Goal: Transaction & Acquisition: Purchase product/service

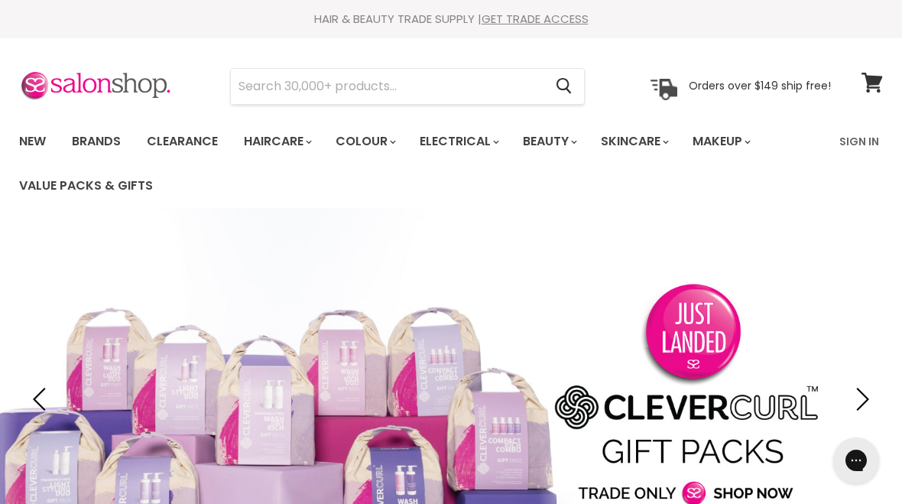
click at [273, 91] on input "Search" at bounding box center [387, 86] width 313 height 35
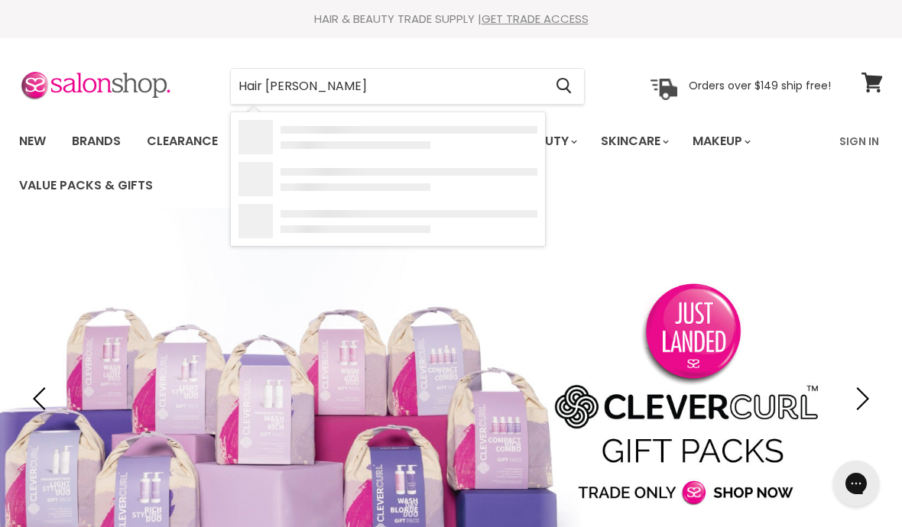
type input "Hair rushes"
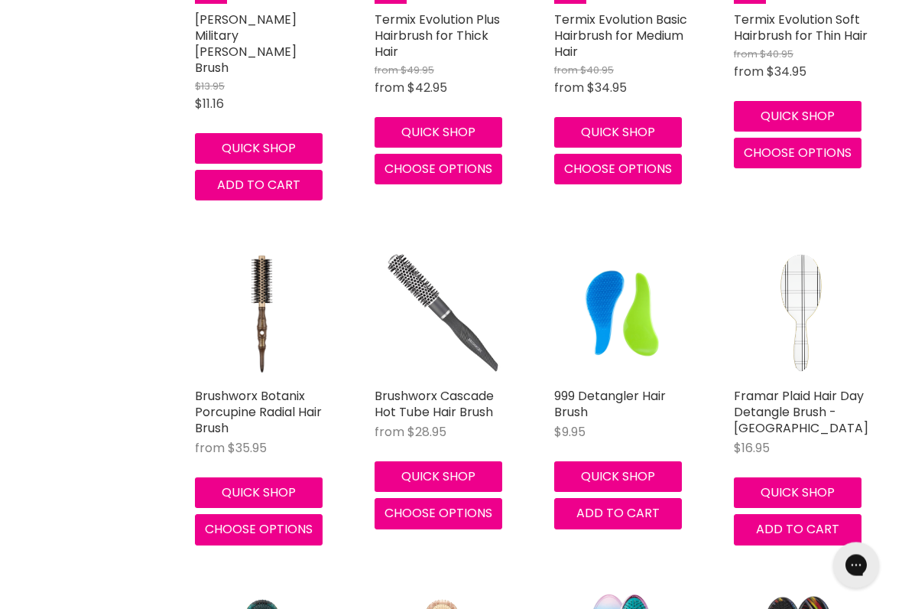
scroll to position [1636, 0]
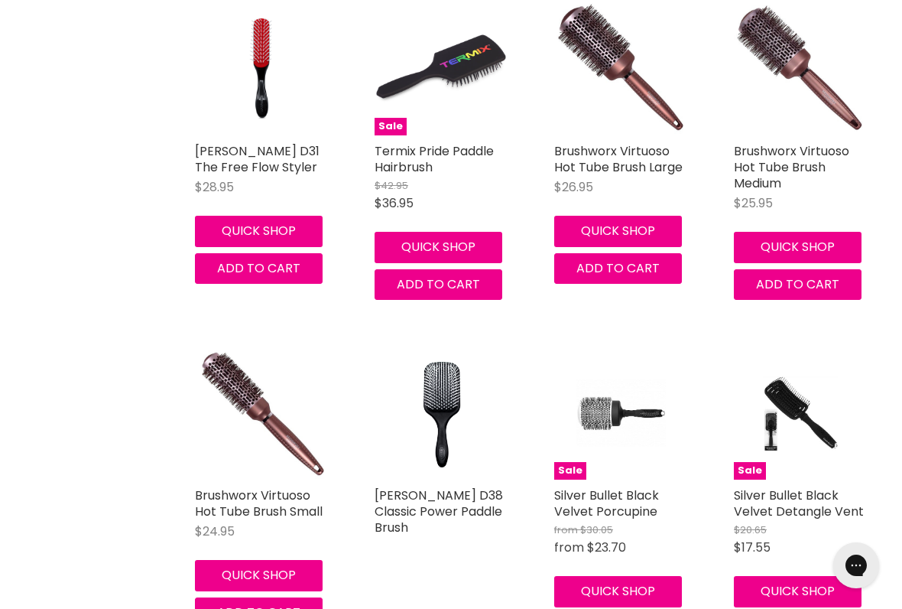
scroll to position [3374, 0]
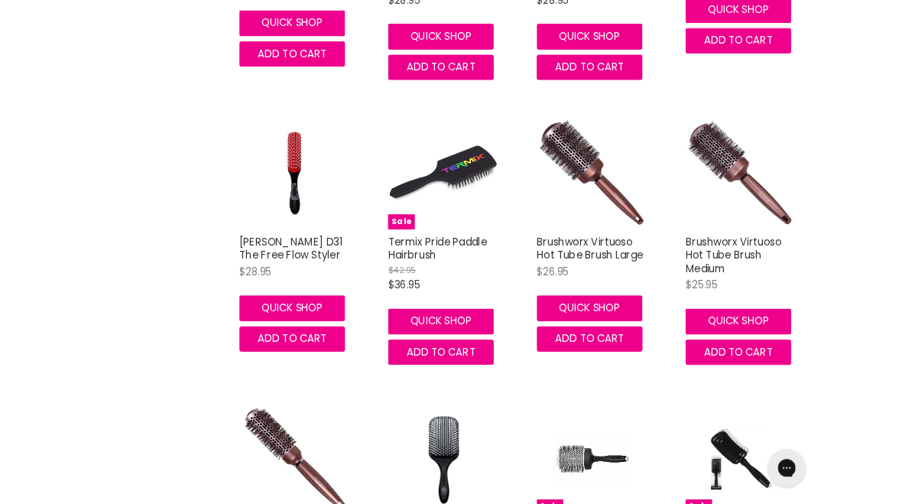
scroll to position [3178, 0]
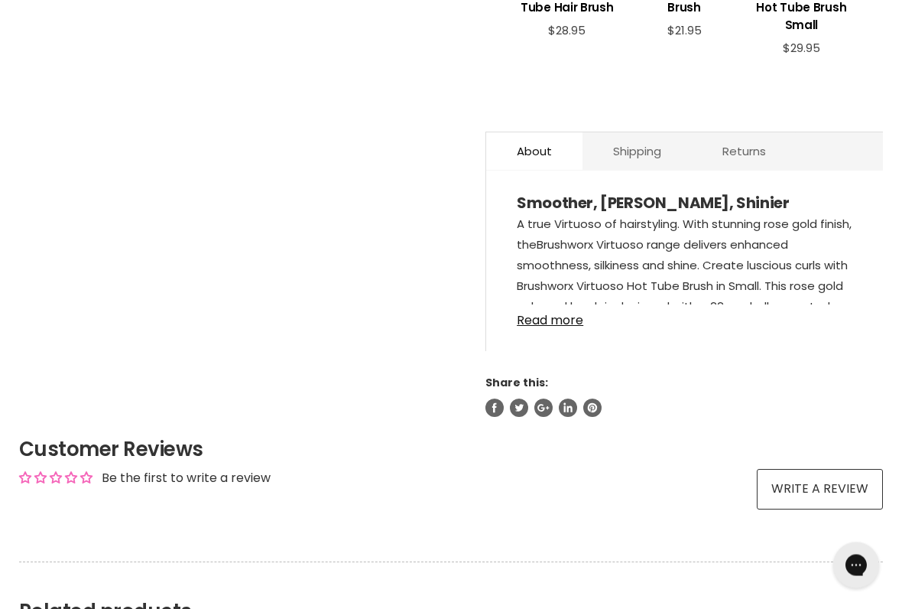
scroll to position [766, 0]
click at [544, 327] on link "Read more" at bounding box center [685, 315] width 336 height 23
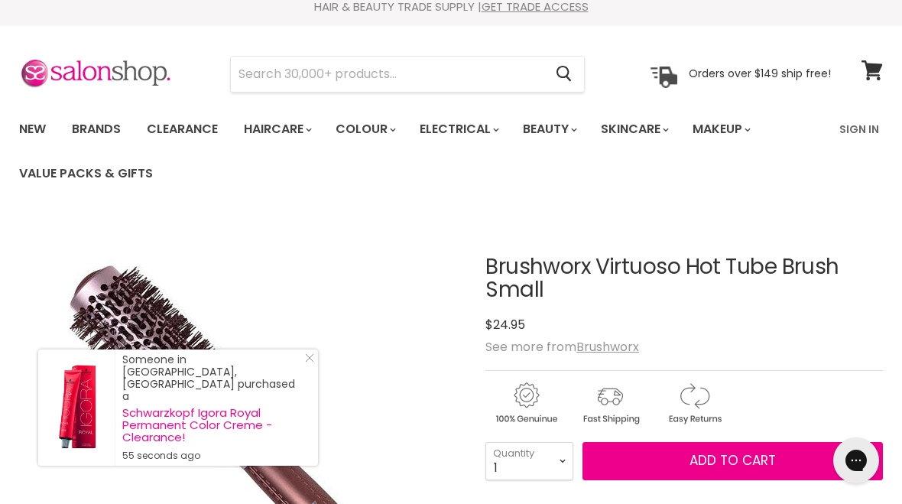
scroll to position [0, 0]
